Goal: Task Accomplishment & Management: Use online tool/utility

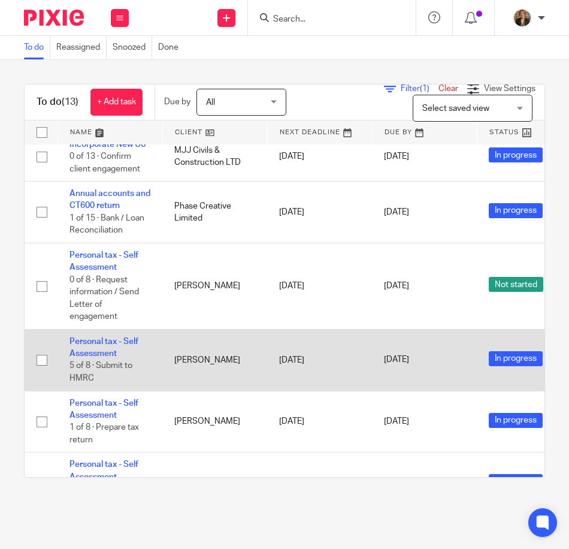
scroll to position [499, 0]
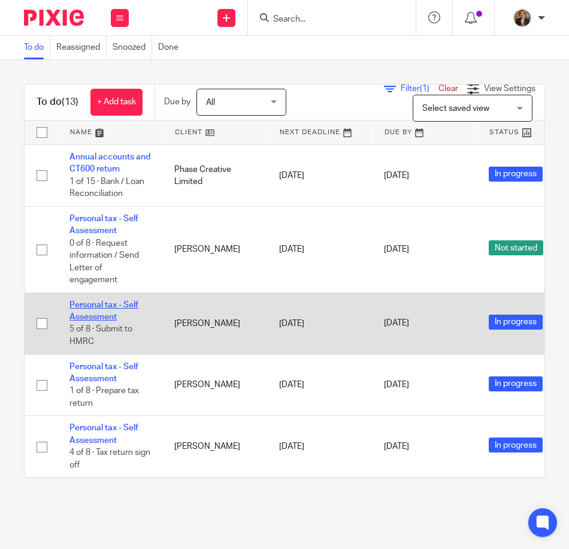
click at [88, 309] on link "Personal tax - Self Assessment" at bounding box center [104, 311] width 69 height 20
click at [104, 303] on td "Personal tax - Self Assessment 5 of 8 · Submit to HMRC" at bounding box center [110, 324] width 105 height 62
click at [99, 301] on link "Personal tax - Self Assessment" at bounding box center [104, 311] width 69 height 20
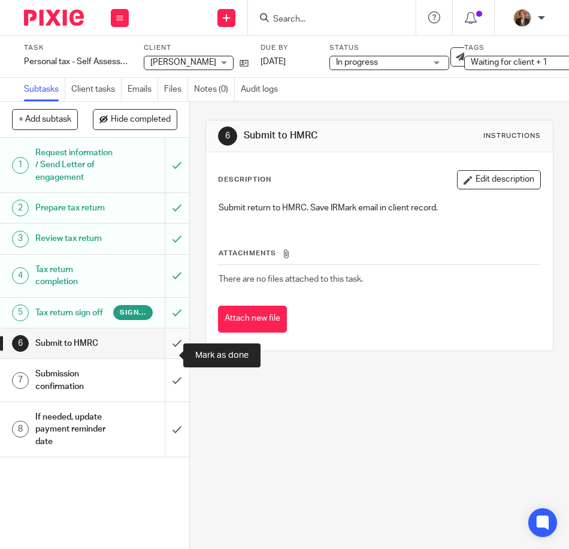
click at [164, 355] on input "submit" at bounding box center [94, 343] width 189 height 30
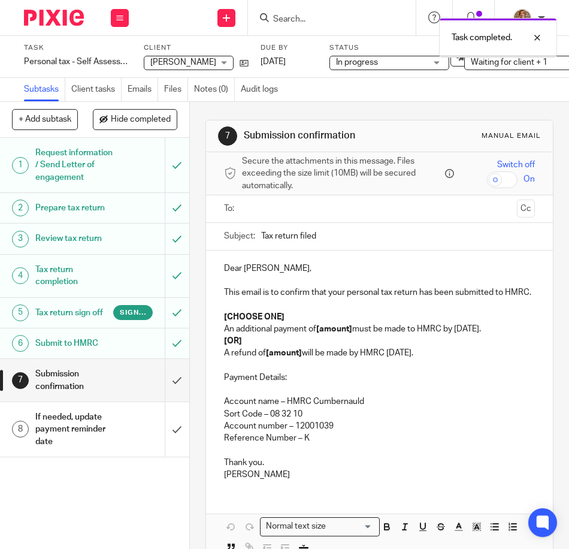
click at [119, 396] on div "Submission confirmation" at bounding box center [93, 380] width 117 height 31
click at [258, 266] on p "Dear Ayca," at bounding box center [379, 269] width 311 height 12
click at [264, 196] on div at bounding box center [380, 208] width 274 height 27
click at [260, 203] on input "text" at bounding box center [379, 209] width 266 height 14
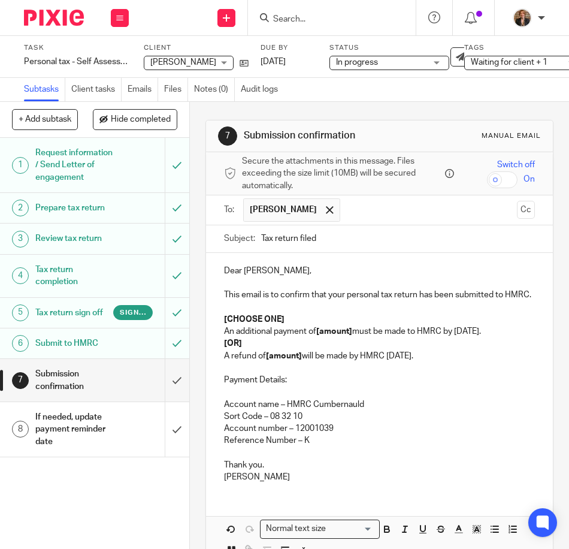
click at [274, 337] on p "An additional payment of [amount] must be made to HMRC by 31 January." at bounding box center [379, 331] width 311 height 12
drag, startPoint x: 472, startPoint y: 370, endPoint x: 212, endPoint y: 355, distance: 260.6
click at [212, 355] on div "Dear Aycan, This email is to confirm that your personal tax return has been sub…" at bounding box center [379, 373] width 347 height 240
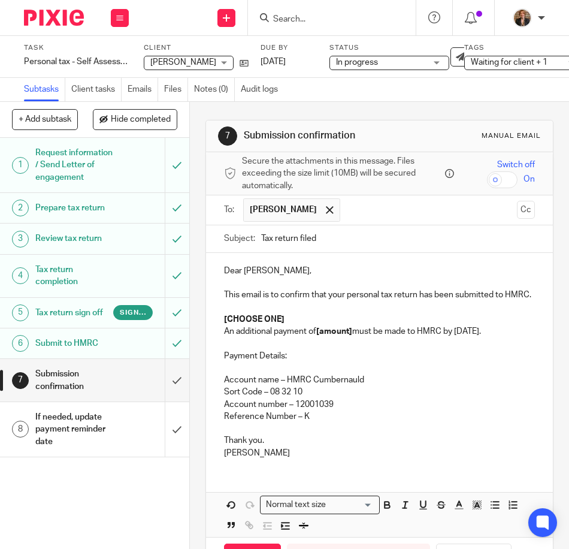
drag, startPoint x: 39, startPoint y: 29, endPoint x: 43, endPoint y: 23, distance: 6.5
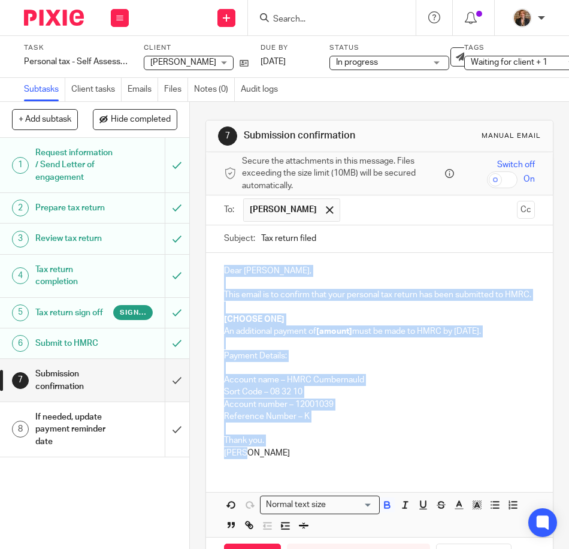
drag, startPoint x: 261, startPoint y: 480, endPoint x: 205, endPoint y: 242, distance: 244.4
click at [206, 242] on form "Secure the attachments in this message. Files exceeding the size limit (10MB) w…" at bounding box center [379, 377] width 347 height 450
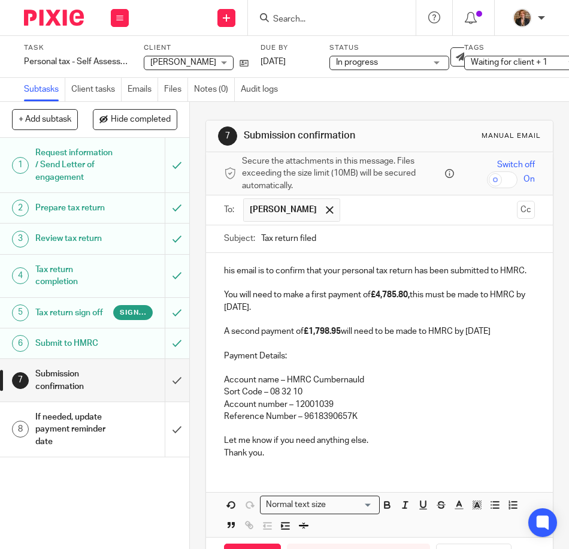
click at [215, 264] on div "his email is to confirm that your personal tax return has been submitted to HMR…" at bounding box center [379, 360] width 347 height 215
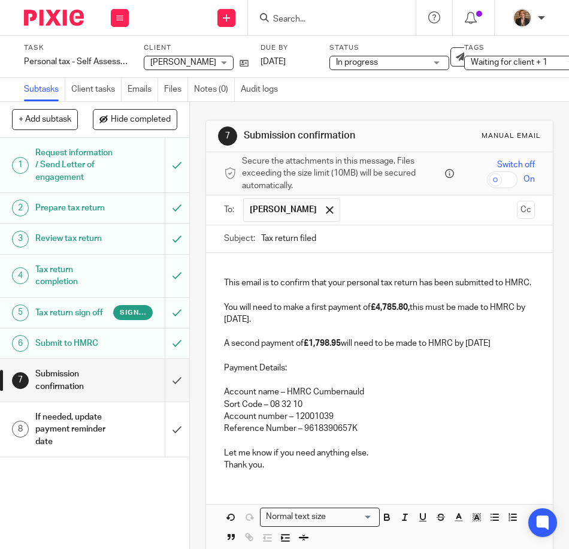
click at [229, 261] on div "This email is to confirm that your personal tax return has been submitted to HM…" at bounding box center [379, 367] width 347 height 228
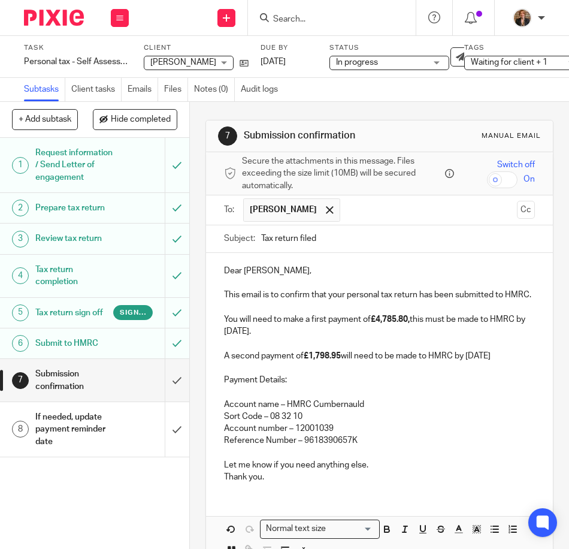
click at [408, 324] on strong "£4,785.80," at bounding box center [390, 319] width 39 height 8
click at [342, 362] on p "A second payment of £1,798.95 will need to be made to HMRC by 31 July 2026" at bounding box center [379, 356] width 311 height 12
click at [378, 447] on p "Reference Number – 9618390657K" at bounding box center [379, 441] width 311 height 12
click at [341, 362] on p "A second payment of £1,779.20 will need to be made to HMRC by 31 July 2026" at bounding box center [379, 356] width 311 height 12
click at [347, 459] on p at bounding box center [379, 453] width 311 height 12
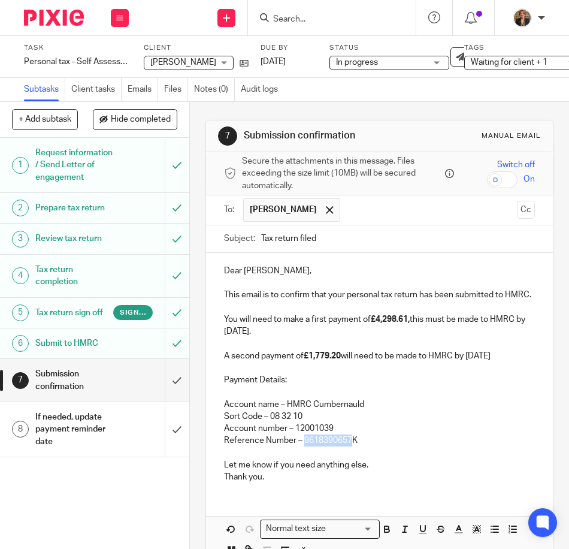
drag, startPoint x: 347, startPoint y: 451, endPoint x: 300, endPoint y: 453, distance: 46.8
click at [300, 447] on p "Reference Number – 9618390657K" at bounding box center [379, 441] width 311 height 12
click at [415, 423] on p "Account name – HMRC Cumbernauld Sort Code – 08 32 10" at bounding box center [379, 411] width 311 height 25
click at [275, 505] on div "Dear Aycan, This email is to confirm that your personal tax return has been sub…" at bounding box center [379, 407] width 347 height 309
click at [291, 483] on p "Thank you." at bounding box center [379, 477] width 311 height 12
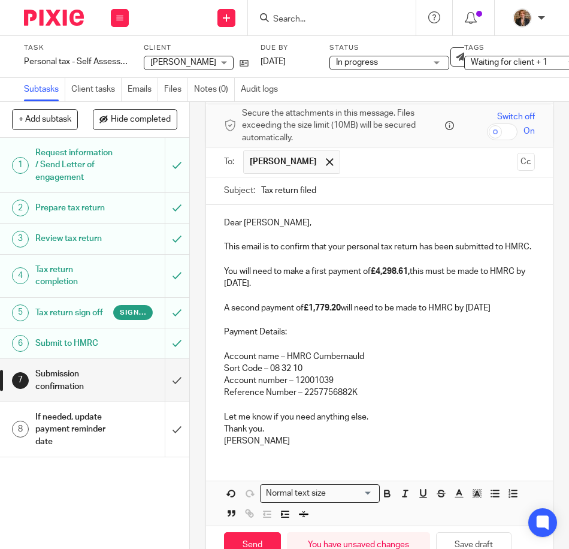
scroll to position [129, 0]
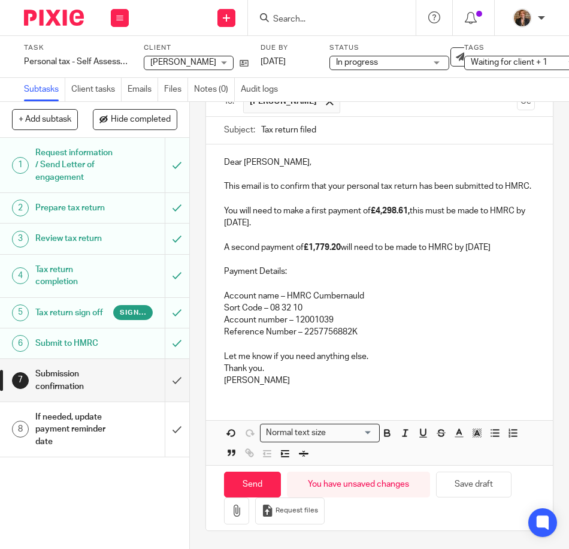
click at [339, 243] on strong "£1,779.20" at bounding box center [322, 247] width 37 height 8
click at [231, 505] on icon "button" at bounding box center [237, 511] width 12 height 12
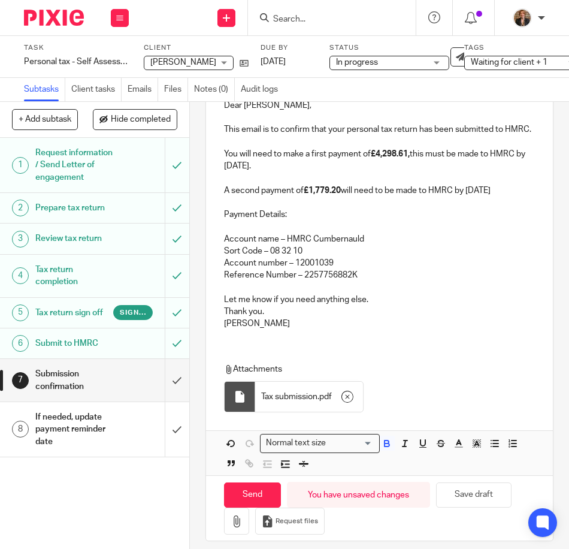
scroll to position [197, 0]
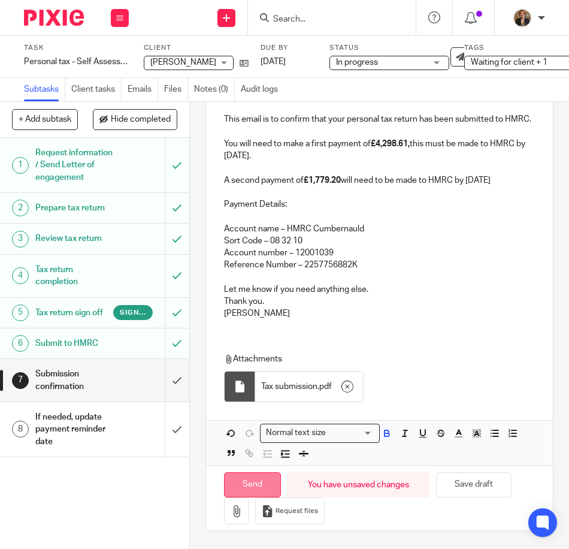
click at [240, 477] on input "Send" at bounding box center [252, 485] width 57 height 26
type input "Sent"
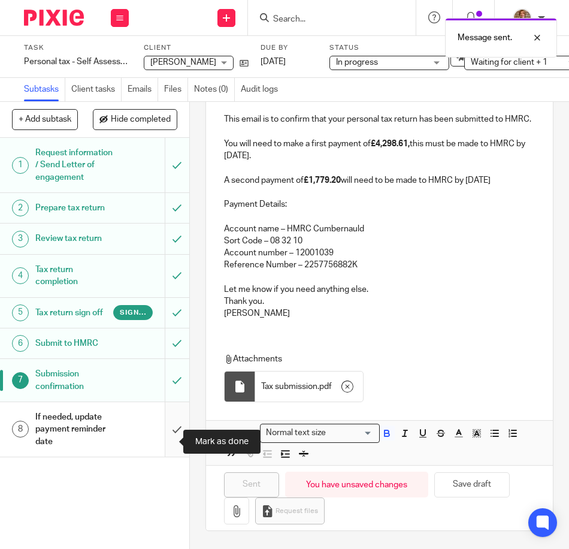
click at [168, 446] on input "submit" at bounding box center [94, 429] width 189 height 55
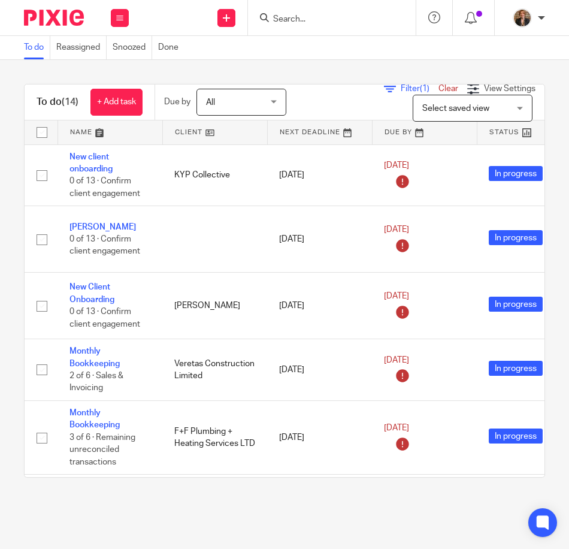
click at [297, 26] on div at bounding box center [332, 17] width 168 height 35
click at [306, 20] on input "Search" at bounding box center [326, 19] width 108 height 11
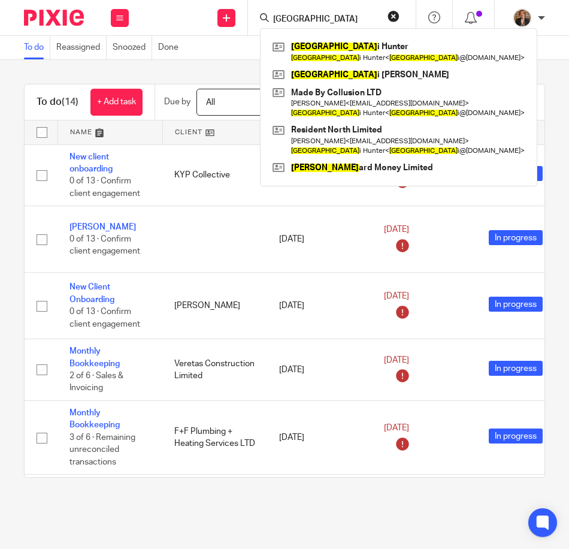
type input "linz"
click at [336, 37] on div "Linz i Hunter Linz i Hunter < linz i@residentnorth.com > Linz i Richardson Made…" at bounding box center [399, 107] width 278 height 158
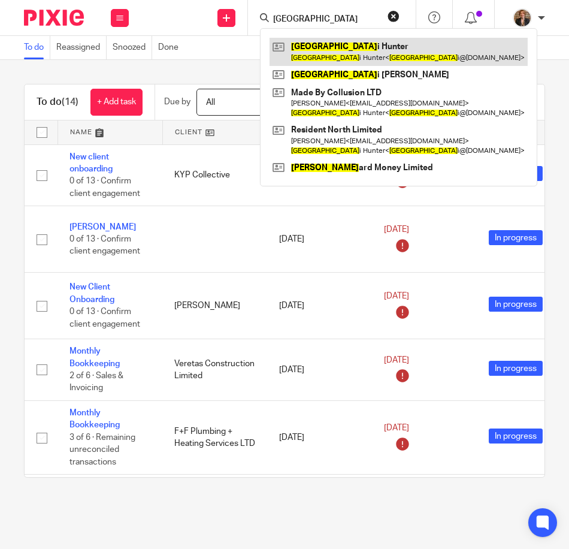
click at [332, 45] on link at bounding box center [399, 52] width 258 height 28
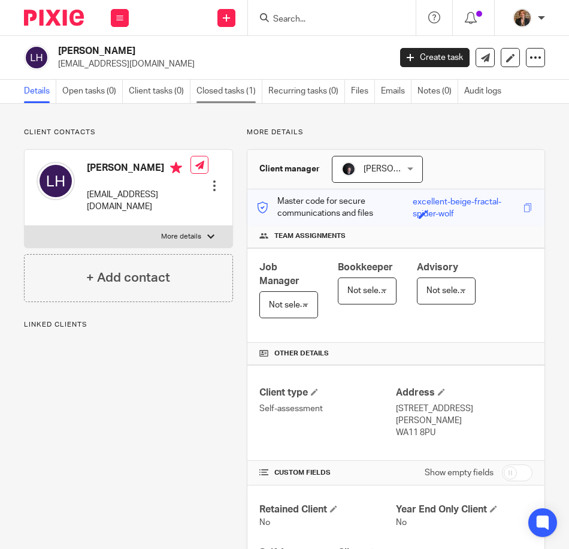
click at [221, 88] on link "Closed tasks (1)" at bounding box center [230, 91] width 66 height 23
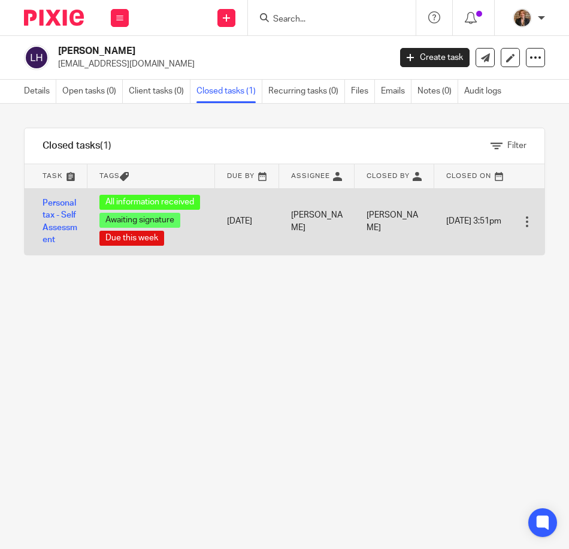
click at [192, 236] on div "All information received Awaiting signature Due this week" at bounding box center [152, 222] width 104 height 54
click at [73, 215] on link "Personal tax - Self Assessment" at bounding box center [60, 221] width 35 height 45
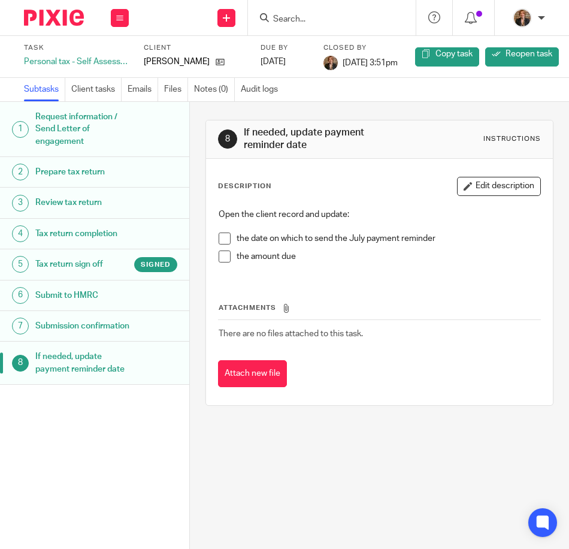
click at [89, 341] on link "7 Submission confirmation" at bounding box center [94, 326] width 189 height 30
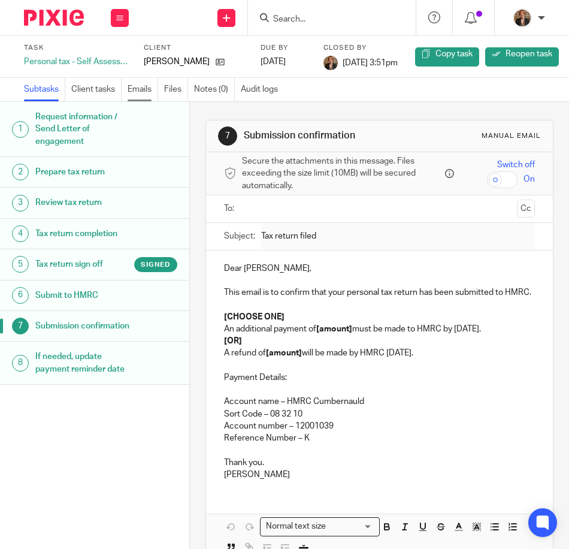
click at [131, 90] on link "Emails" at bounding box center [143, 89] width 31 height 23
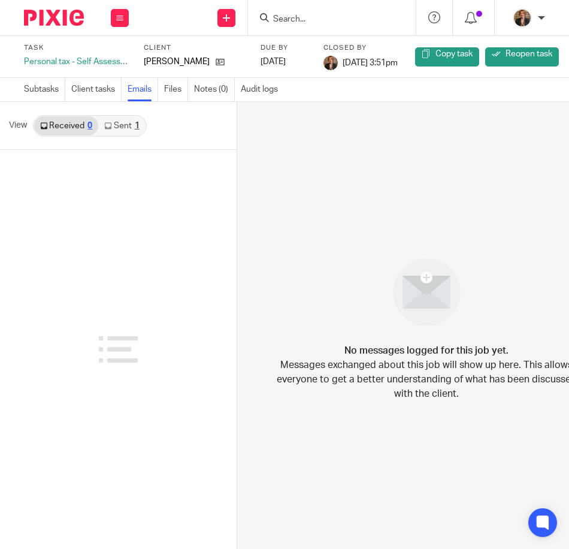
click at [120, 120] on link "Sent 1" at bounding box center [121, 125] width 47 height 19
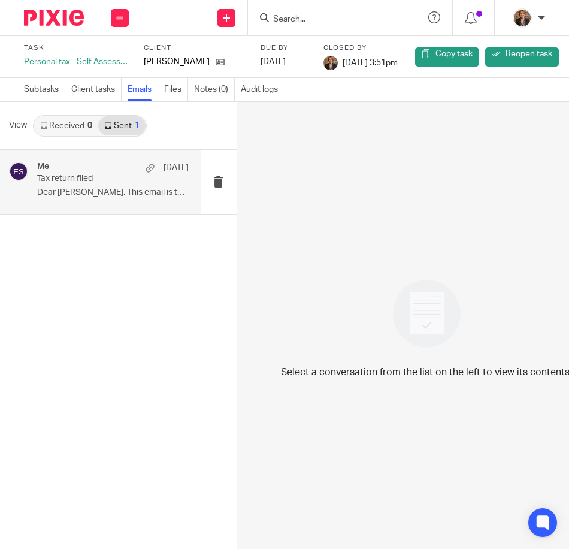
click at [113, 186] on div "Me 12 Sep Tax return filed Dear Linzi, This email is to confirm that..." at bounding box center [113, 182] width 152 height 40
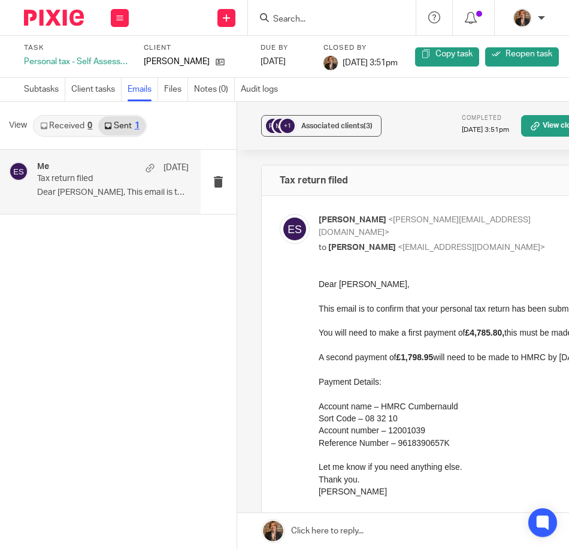
scroll to position [0, 113]
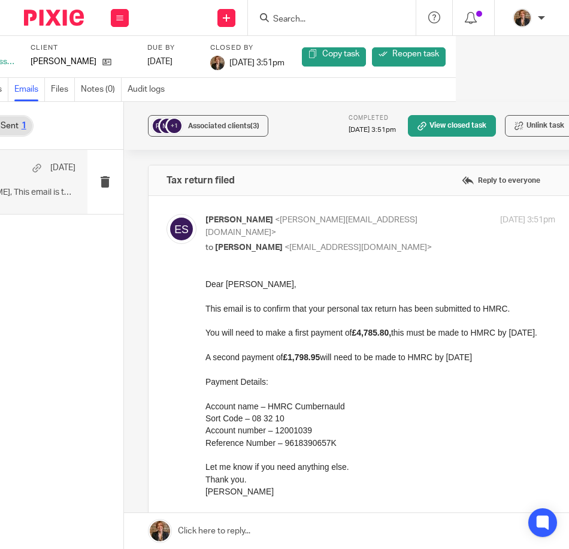
drag, startPoint x: 205, startPoint y: 308, endPoint x: 391, endPoint y: 348, distance: 190.2
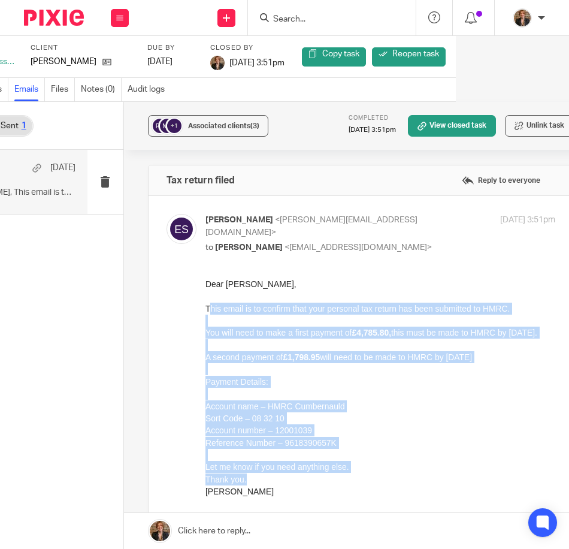
drag, startPoint x: 209, startPoint y: 306, endPoint x: 356, endPoint y: 491, distance: 236.4
click at [356, 491] on div "Dear Linzi, This email is to confirm that your personal tax return has been sub…" at bounding box center [380, 387] width 351 height 219
copy div "his email is to confirm that your personal tax return has been submitted to HMR…"
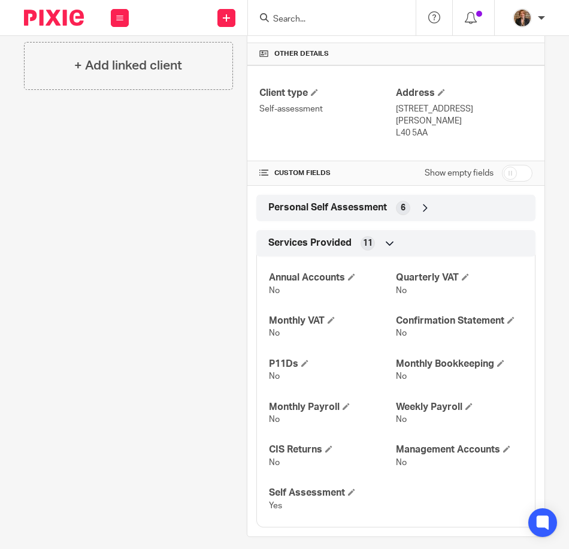
scroll to position [261, 0]
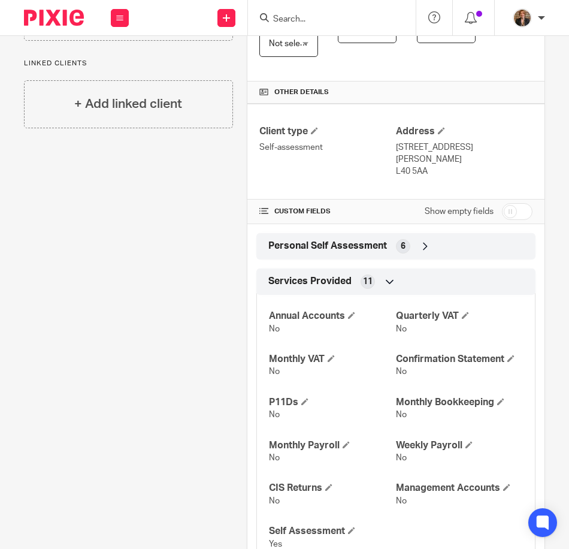
click at [385, 236] on div "Personal Self Assessment 6" at bounding box center [396, 246] width 261 height 20
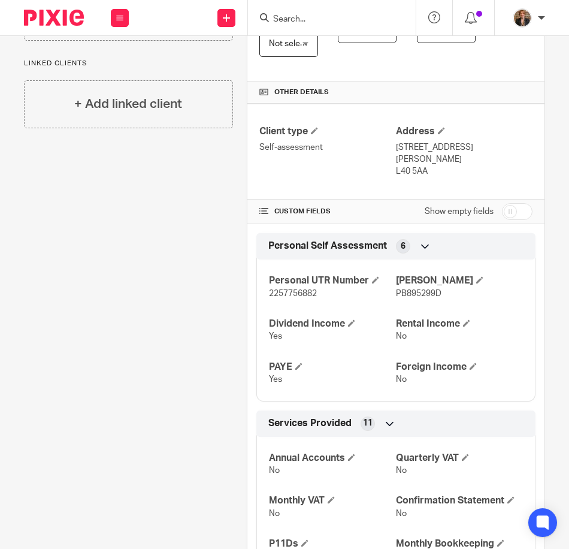
click at [319, 288] on p "2257756882" at bounding box center [332, 294] width 127 height 12
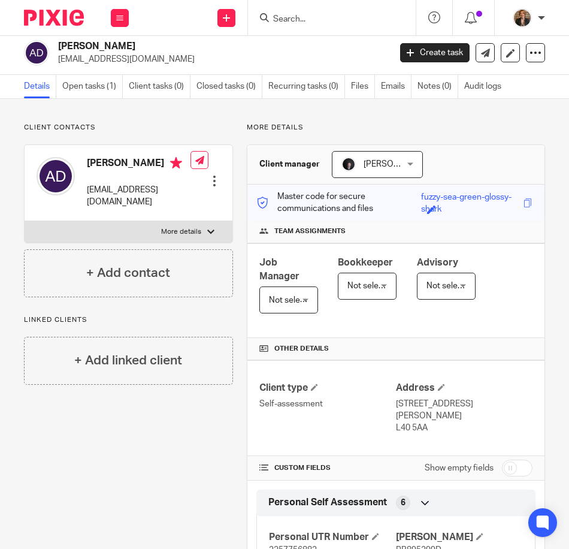
scroll to position [0, 0]
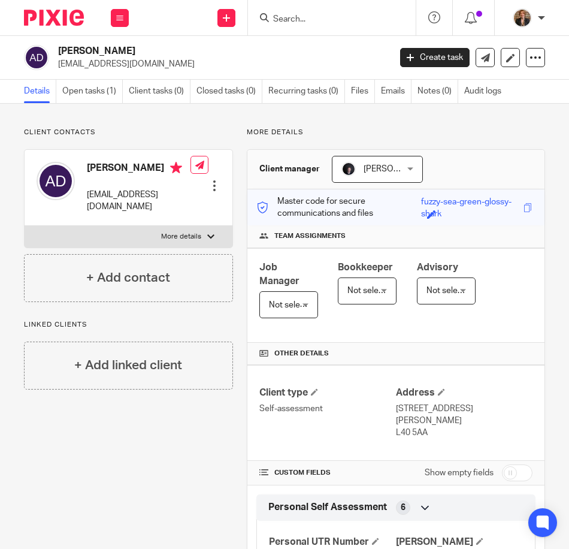
click at [339, 26] on div at bounding box center [332, 17] width 168 height 35
click at [317, 18] on input "Search" at bounding box center [326, 19] width 108 height 11
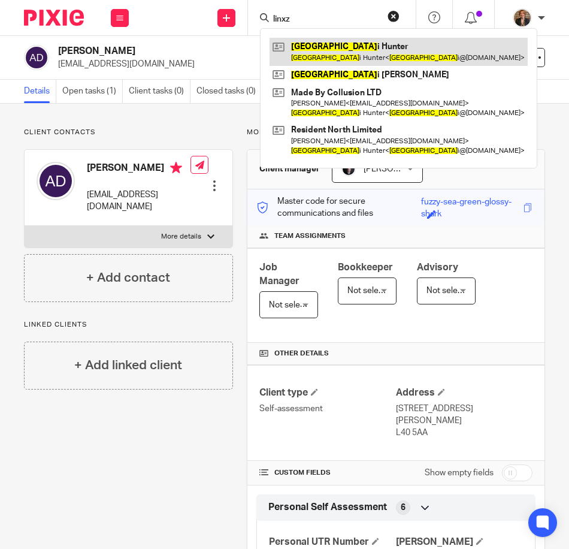
type input "linxz"
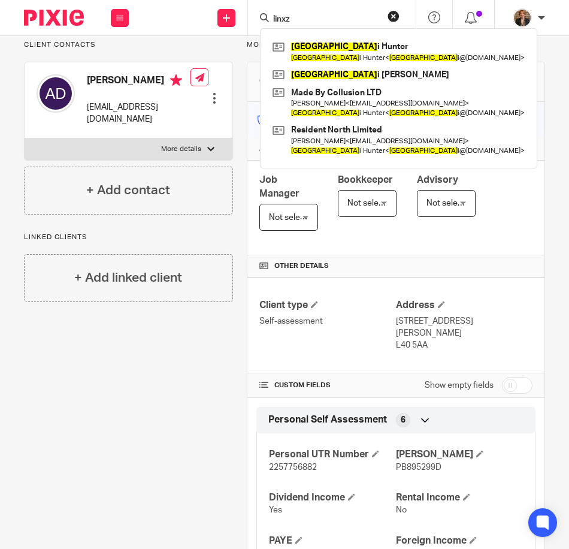
scroll to position [240, 0]
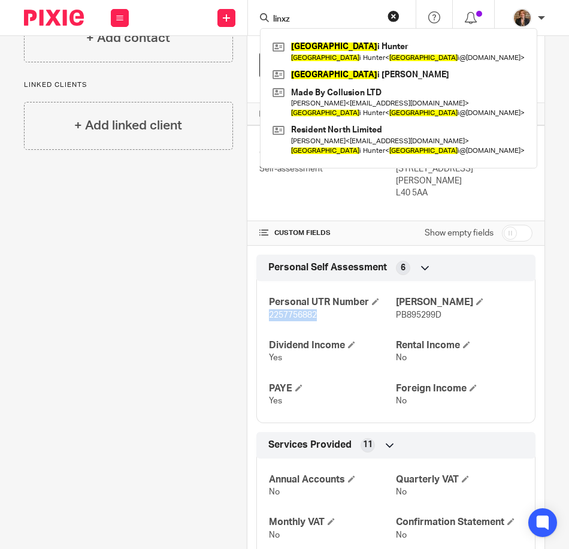
drag, startPoint x: 263, startPoint y: 305, endPoint x: 322, endPoint y: 309, distance: 58.9
click at [322, 309] on div "Personal UTR Number 2257756882 NINO PB895299D Dividend Income Yes Rental Income…" at bounding box center [396, 347] width 279 height 150
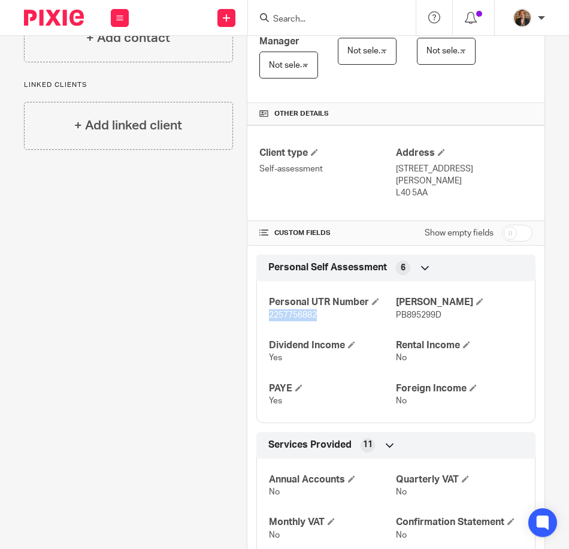
copy span "2257756882"
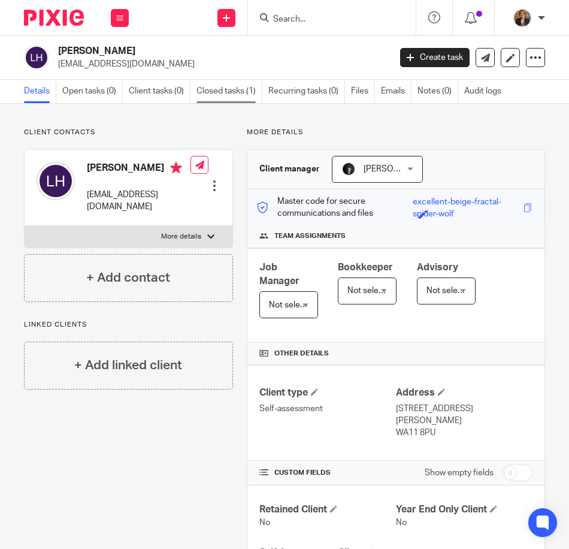
click at [240, 101] on link "Closed tasks (1)" at bounding box center [230, 91] width 66 height 23
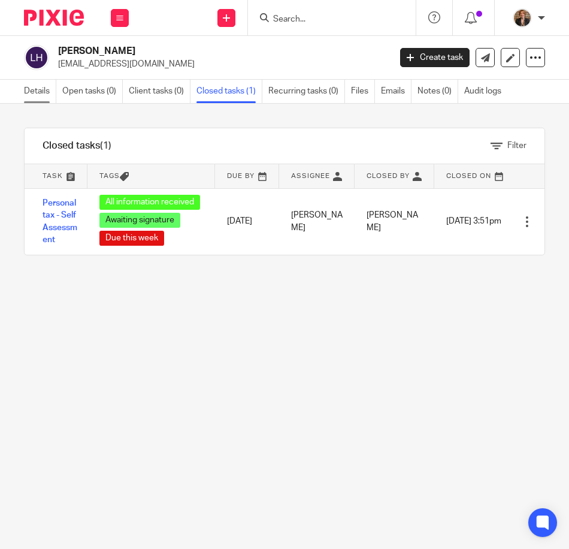
click at [37, 94] on link "Details" at bounding box center [40, 91] width 32 height 23
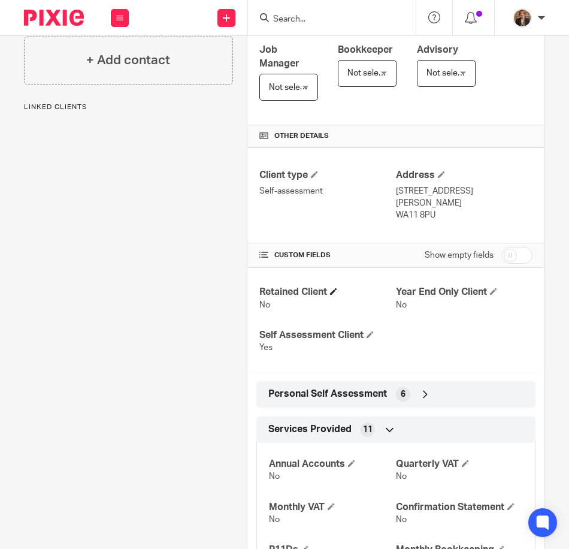
scroll to position [240, 0]
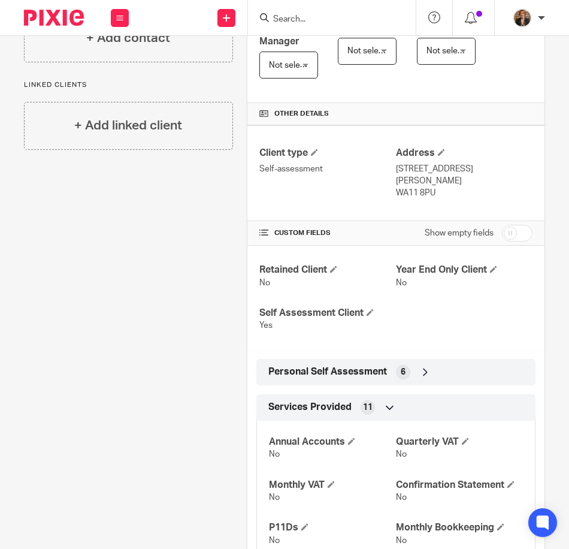
click at [354, 362] on div "Personal Self Assessment 6" at bounding box center [396, 372] width 261 height 20
